Goal: Check status: Check status

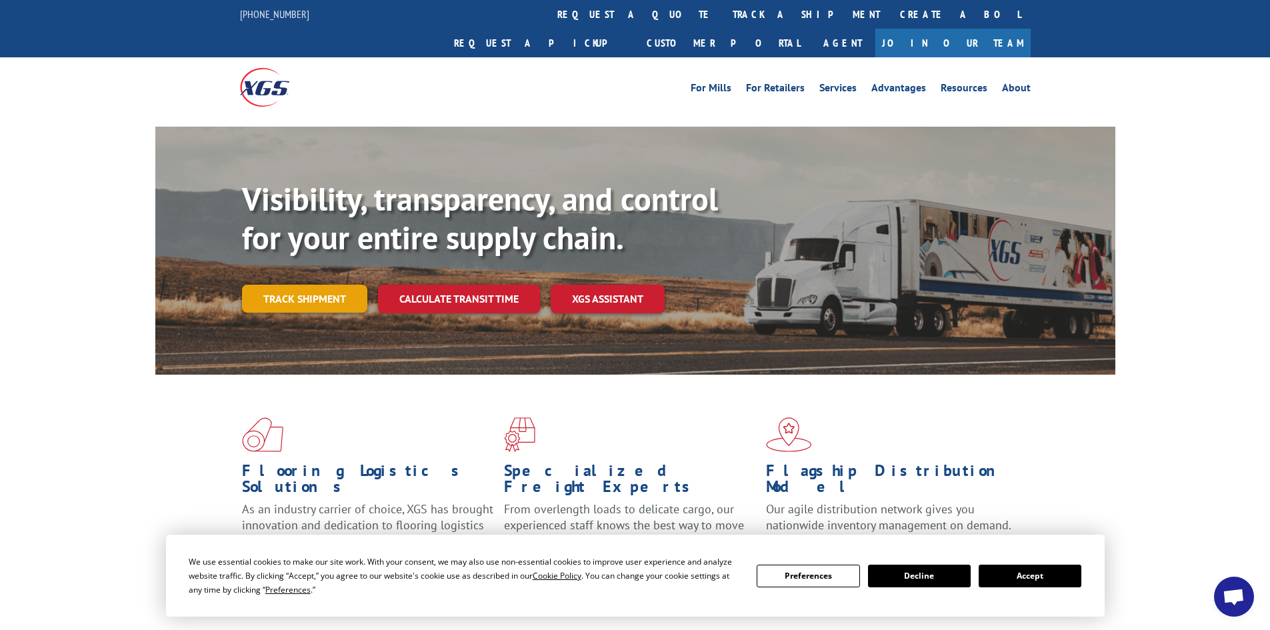
click at [325, 285] on link "Track shipment" at bounding box center [304, 299] width 125 height 28
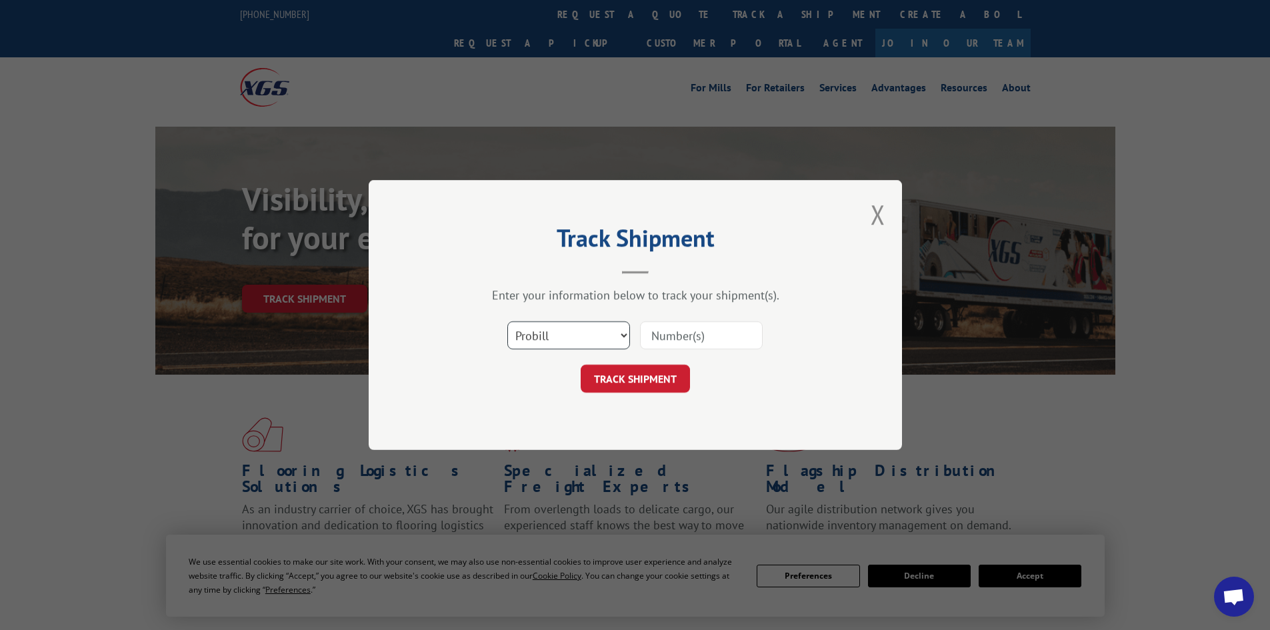
click at [627, 336] on select "Select category... Probill BOL PO" at bounding box center [568, 335] width 123 height 28
select select "bol"
click at [507, 321] on select "Select category... Probill BOL PO" at bounding box center [568, 335] width 123 height 28
click at [680, 339] on input at bounding box center [701, 335] width 123 height 28
paste input "6100052775"
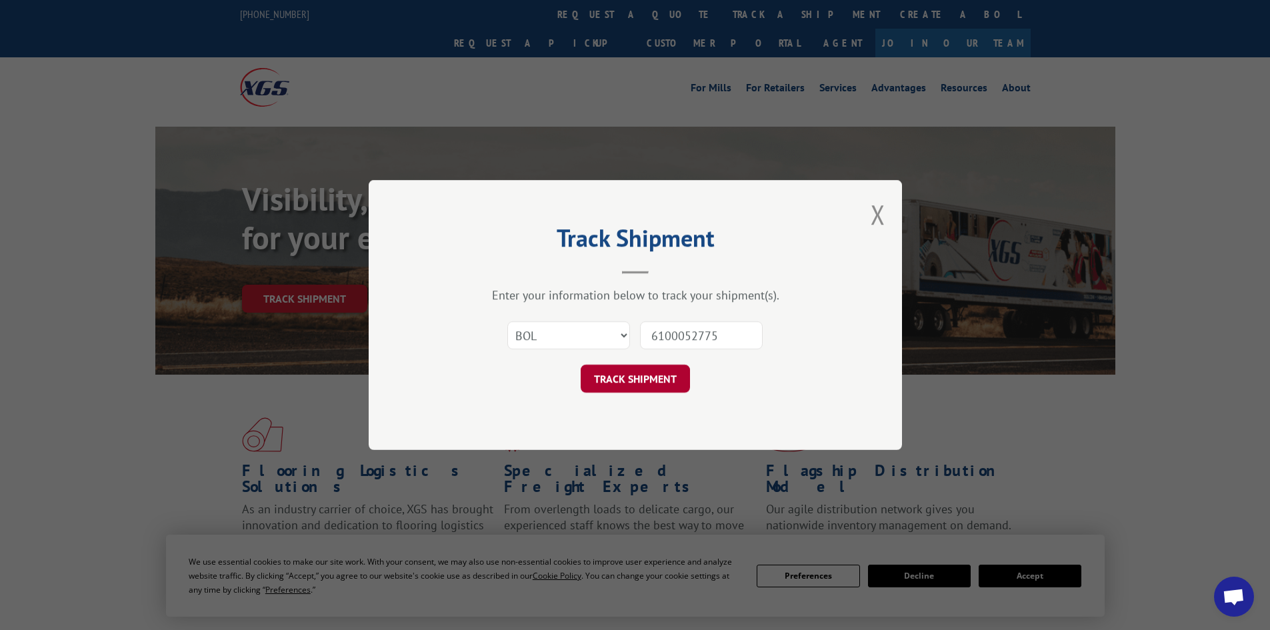
type input "6100052775"
click at [649, 390] on button "TRACK SHIPMENT" at bounding box center [635, 379] width 109 height 28
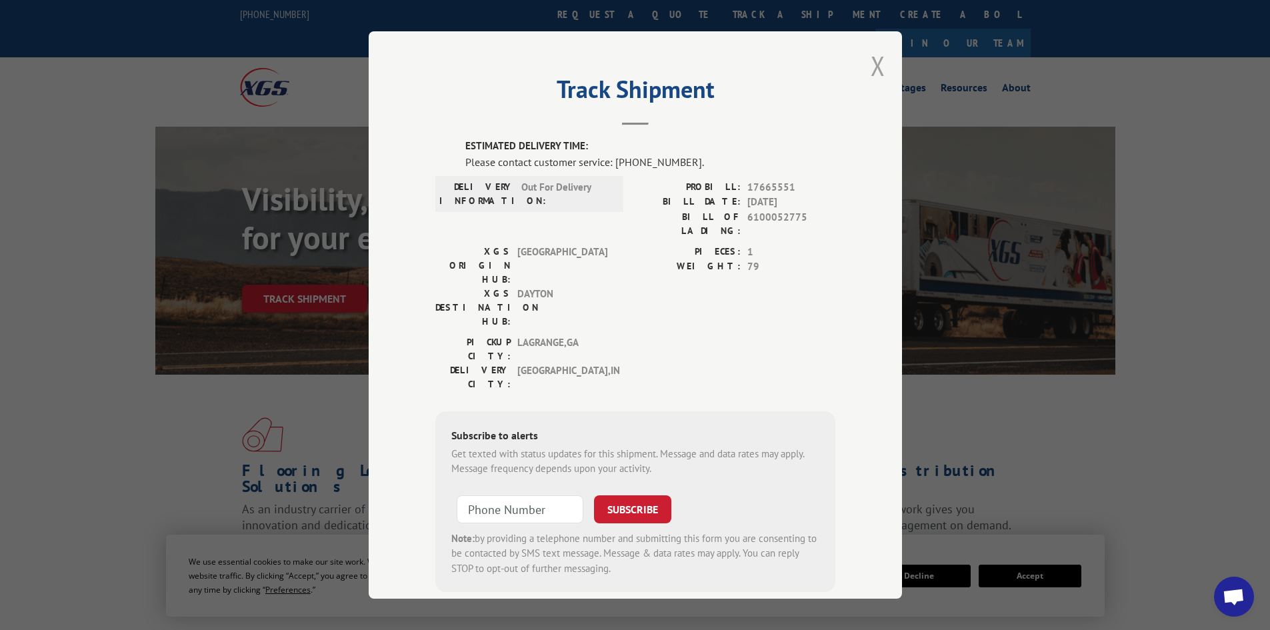
click at [871, 67] on button "Close modal" at bounding box center [878, 65] width 15 height 35
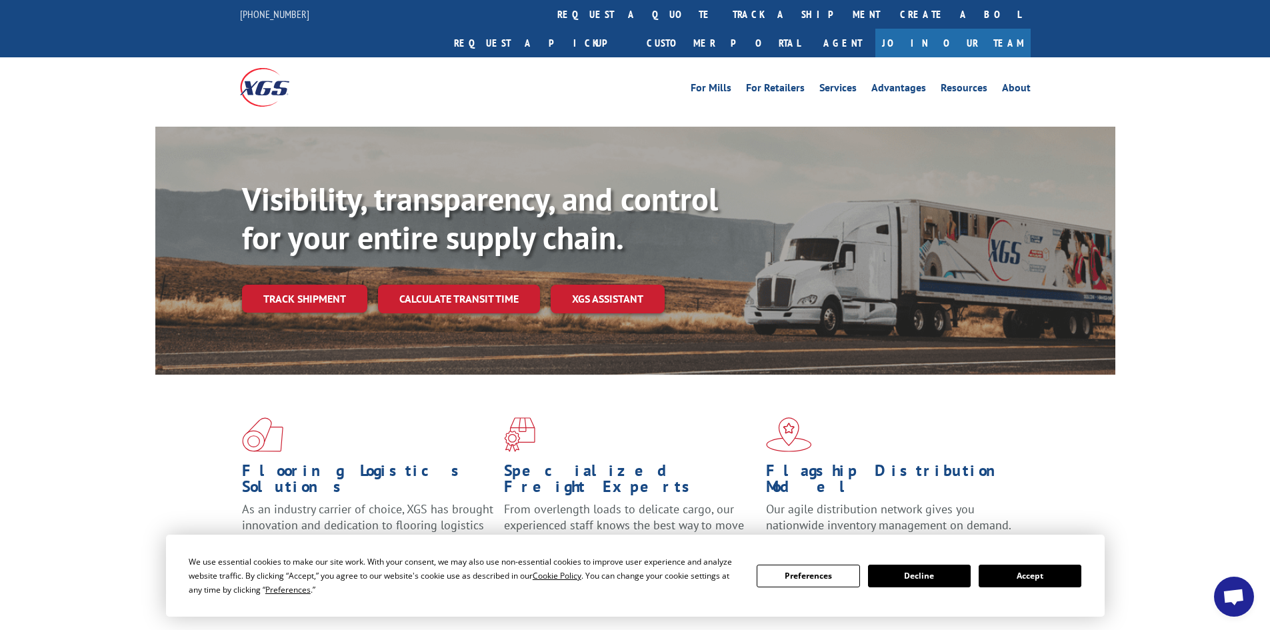
click at [1080, 500] on div "Flooring Logistics Solutions As an industry carrier of choice, XGS has brought …" at bounding box center [635, 497] width 960 height 245
